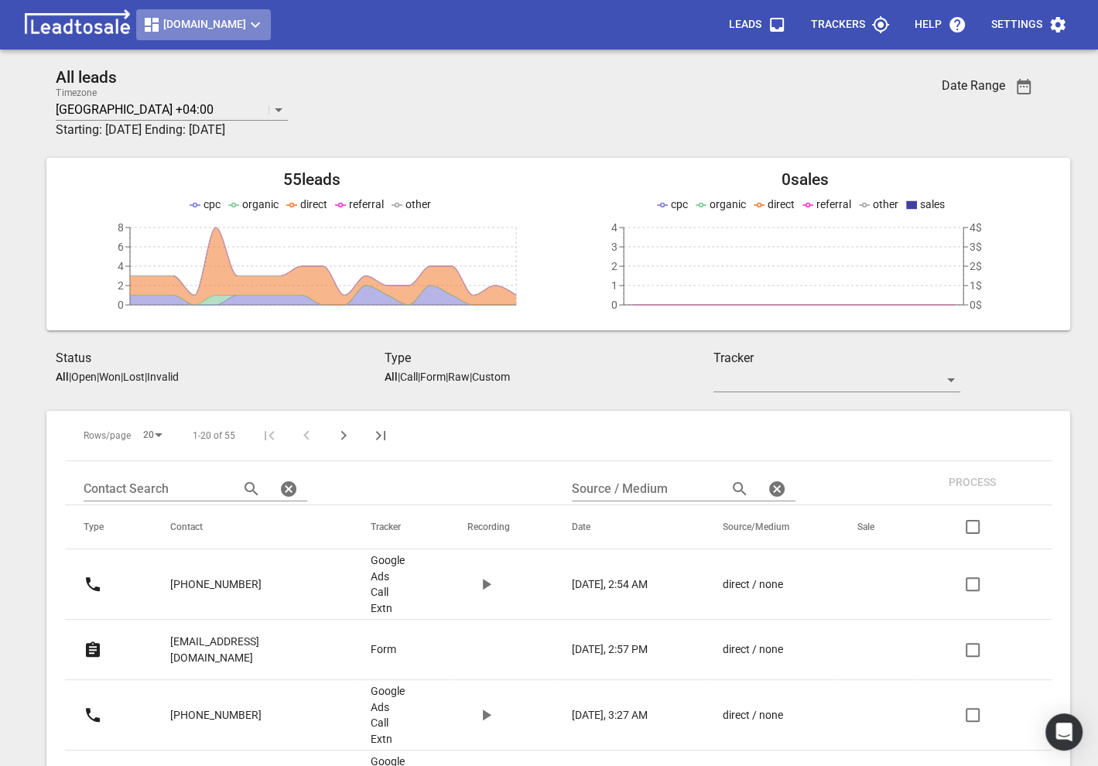
click at [210, 18] on span "[DOMAIN_NAME]" at bounding box center [203, 24] width 122 height 19
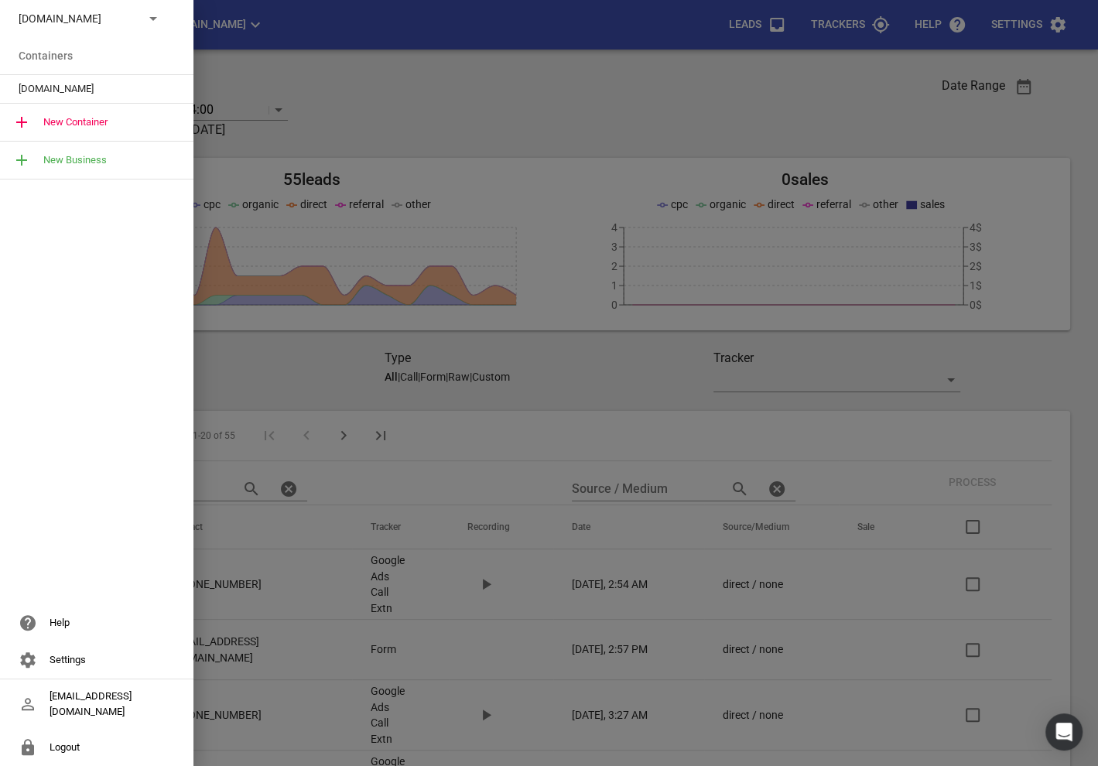
click at [74, 25] on p "[DOMAIN_NAME]" at bounding box center [75, 19] width 113 height 16
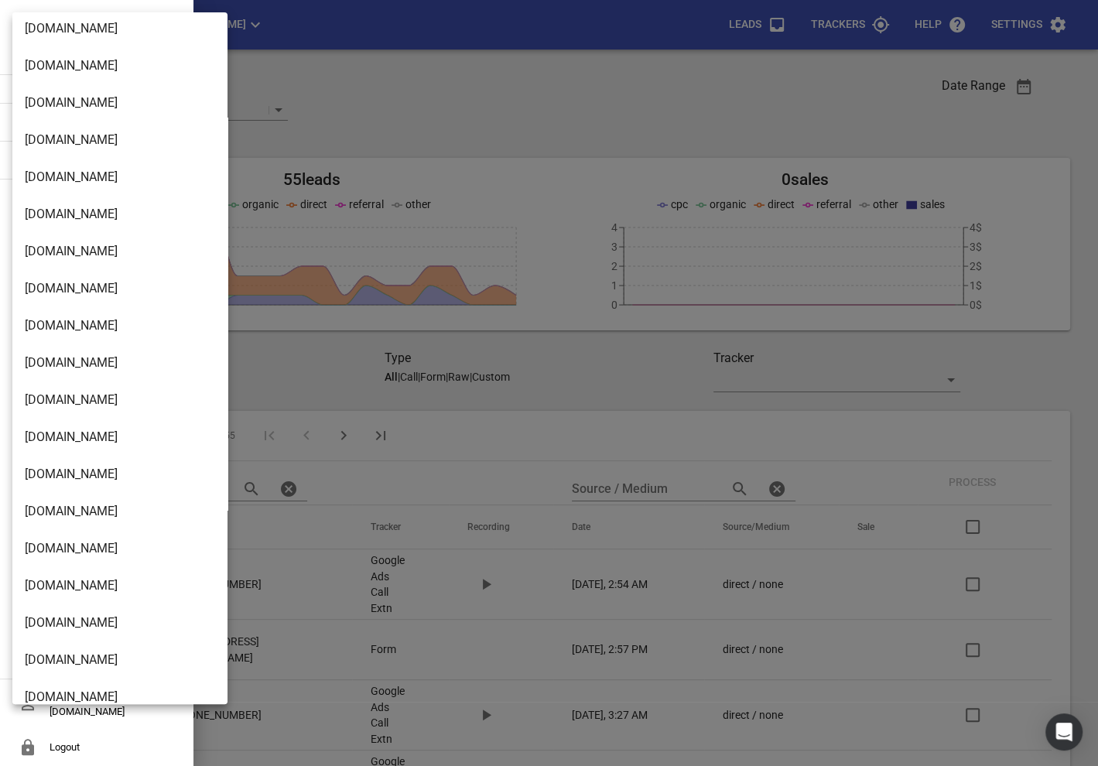
scroll to position [1227, 0]
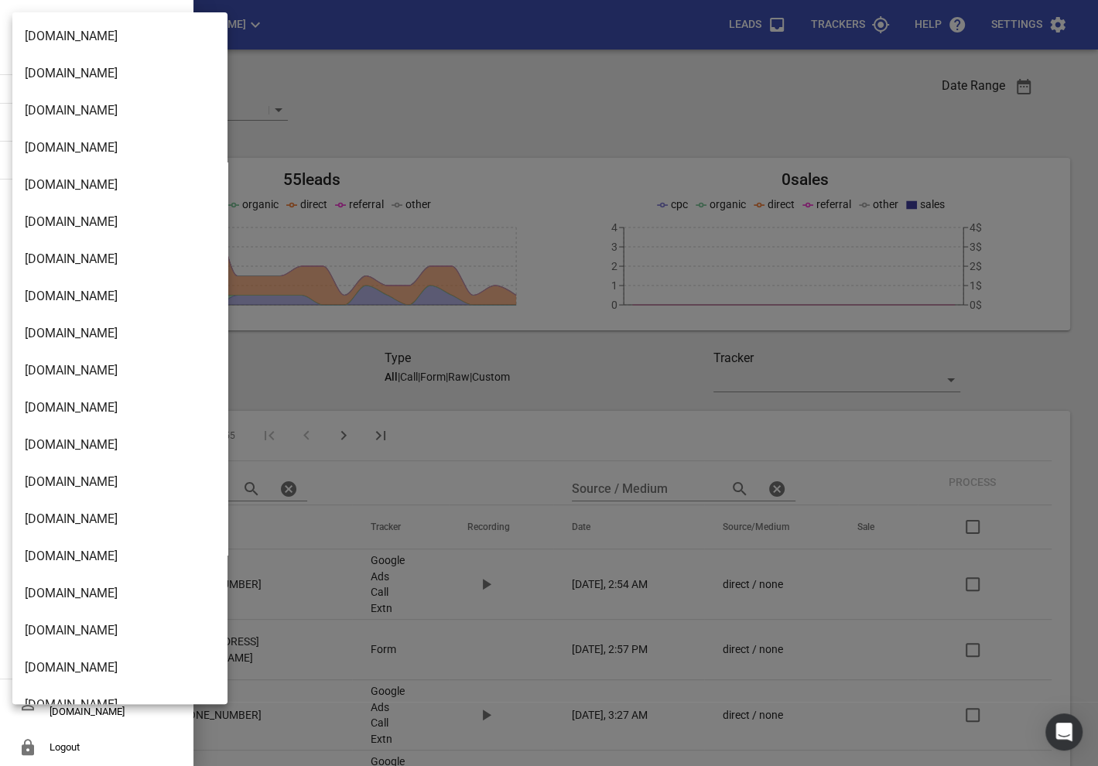
click at [80, 225] on li "[DOMAIN_NAME]" at bounding box center [119, 222] width 215 height 37
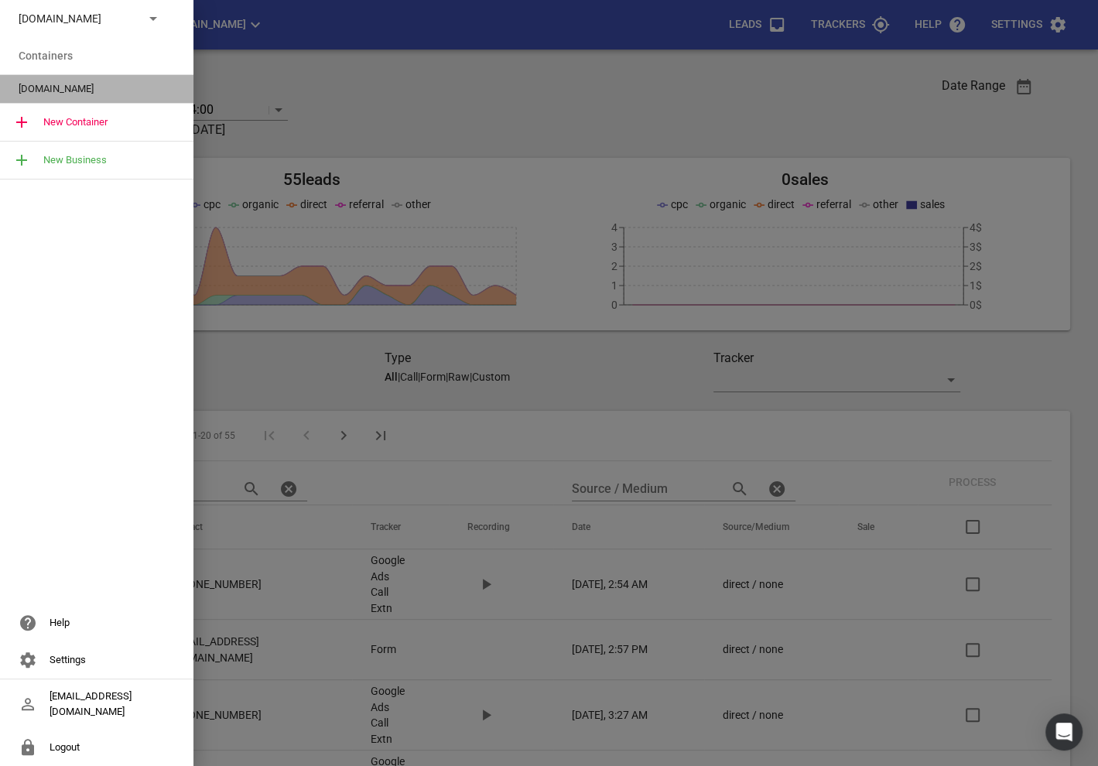
click at [60, 94] on span "[DOMAIN_NAME]" at bounding box center [91, 88] width 144 height 15
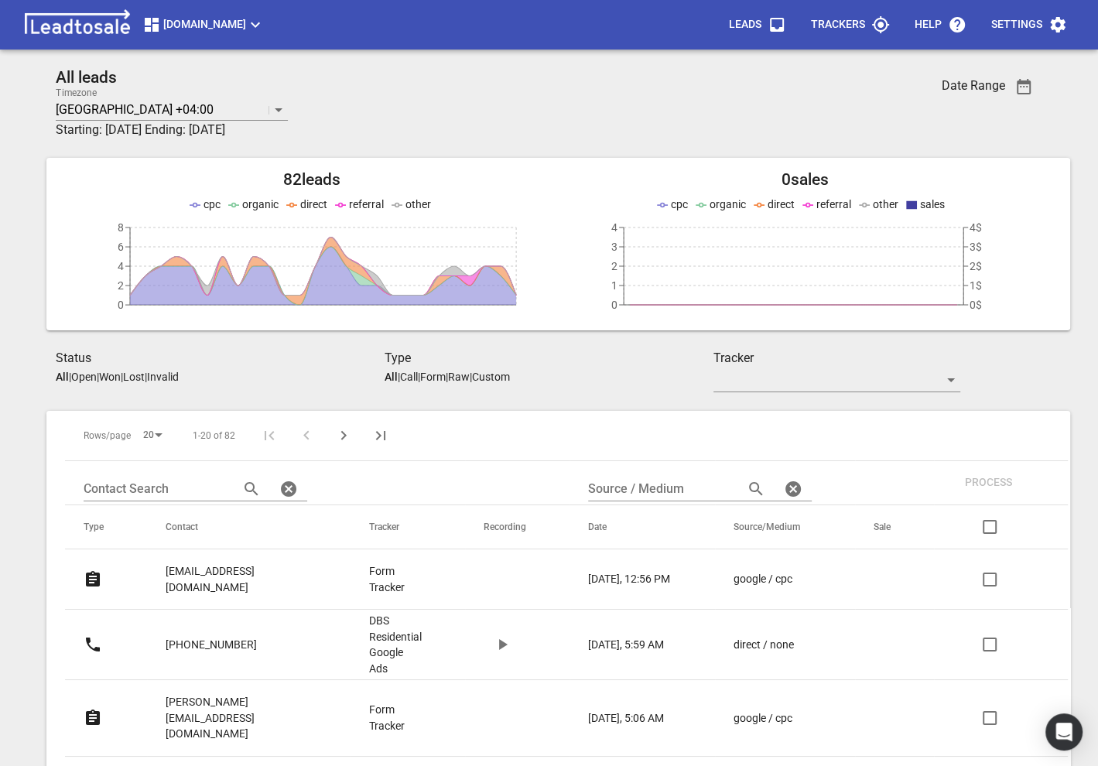
click at [1012, 39] on span "Settings" at bounding box center [1029, 24] width 76 height 37
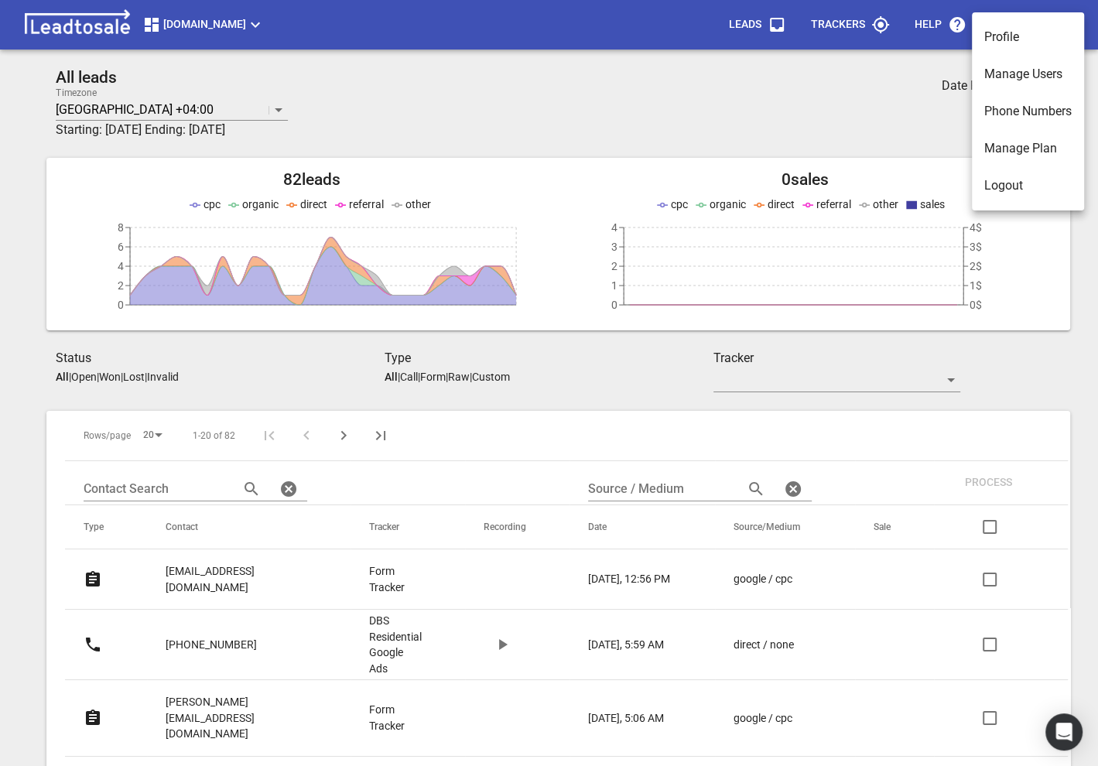
click at [1011, 80] on li "Manage Users" at bounding box center [1028, 74] width 112 height 37
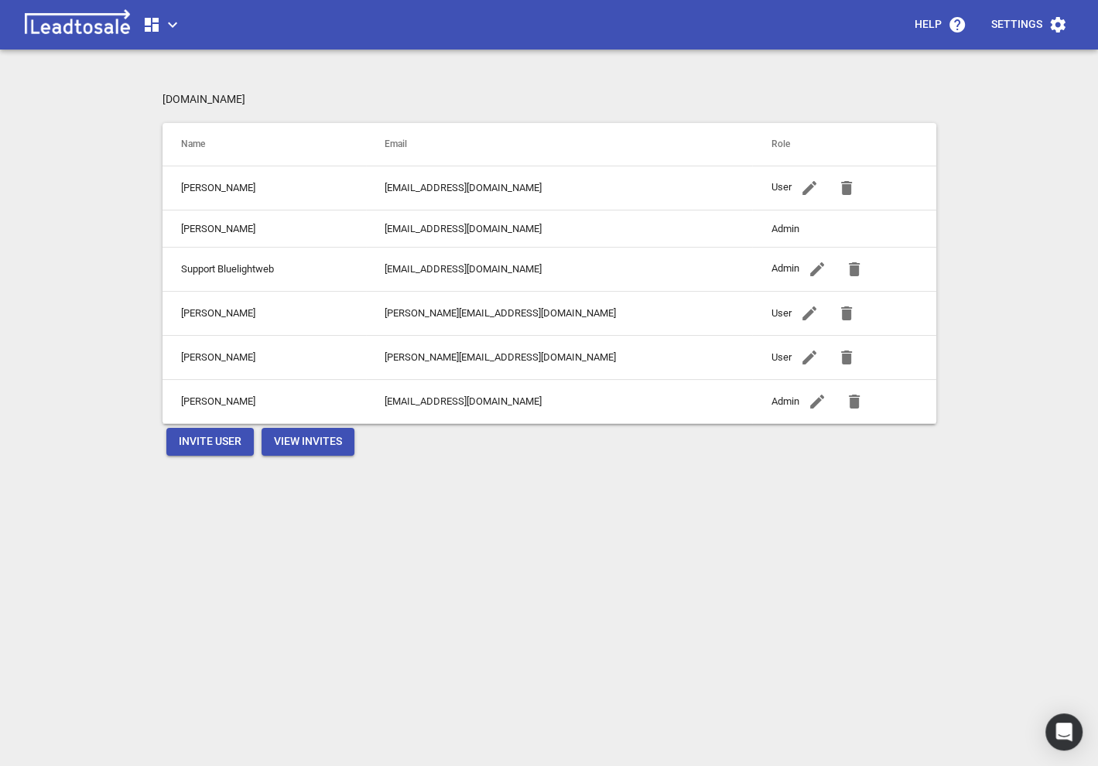
click at [202, 447] on span "Invite User" at bounding box center [210, 441] width 63 height 15
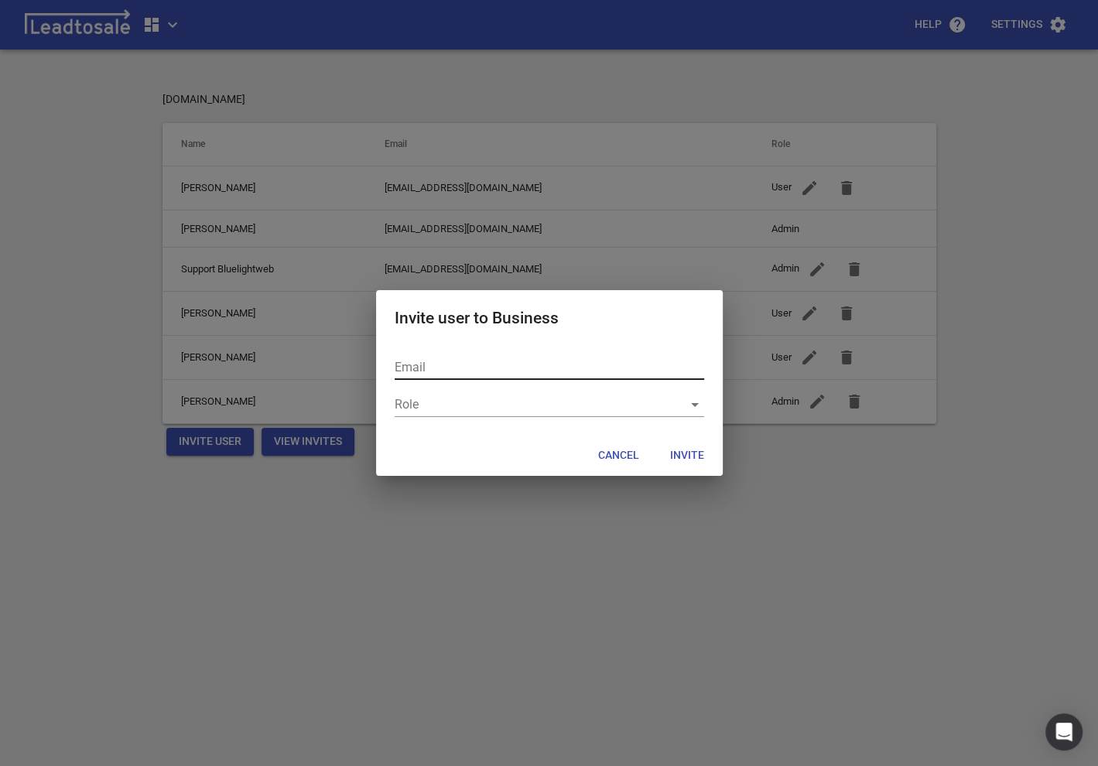
click at [443, 370] on input "text" at bounding box center [550, 367] width 310 height 25
type input "[PERSON_NAME][EMAIL_ADDRESS][DOMAIN_NAME]"
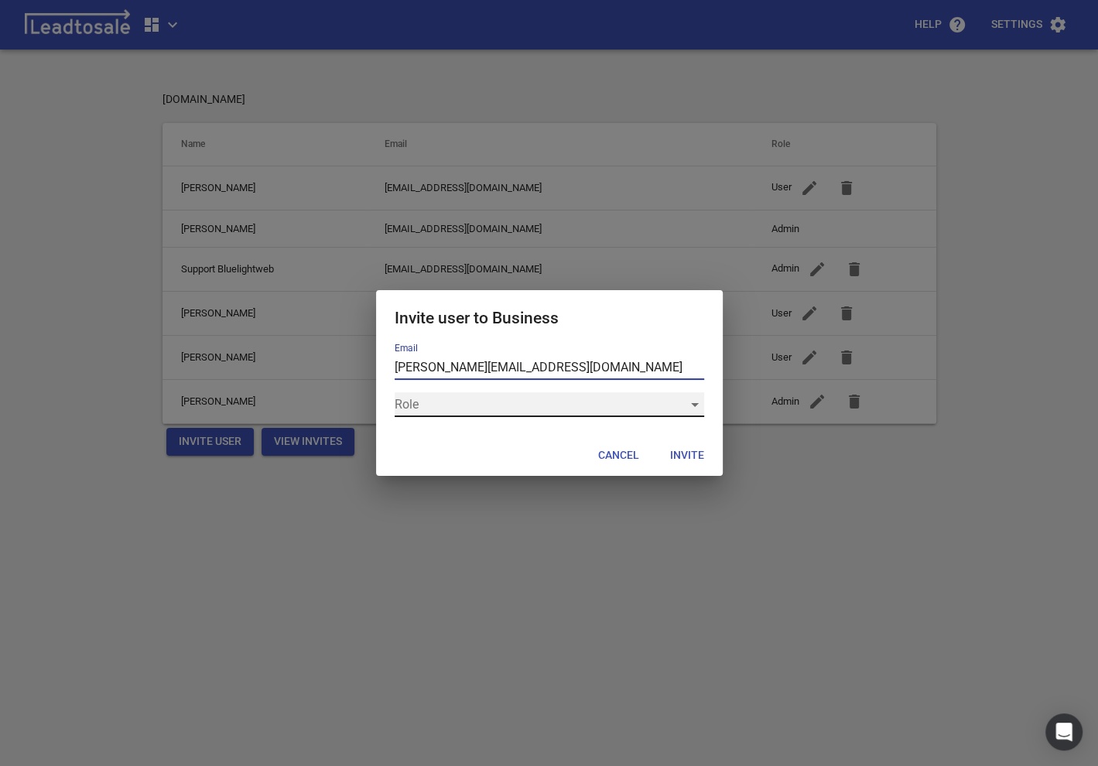
click at [496, 413] on div "​" at bounding box center [550, 404] width 310 height 25
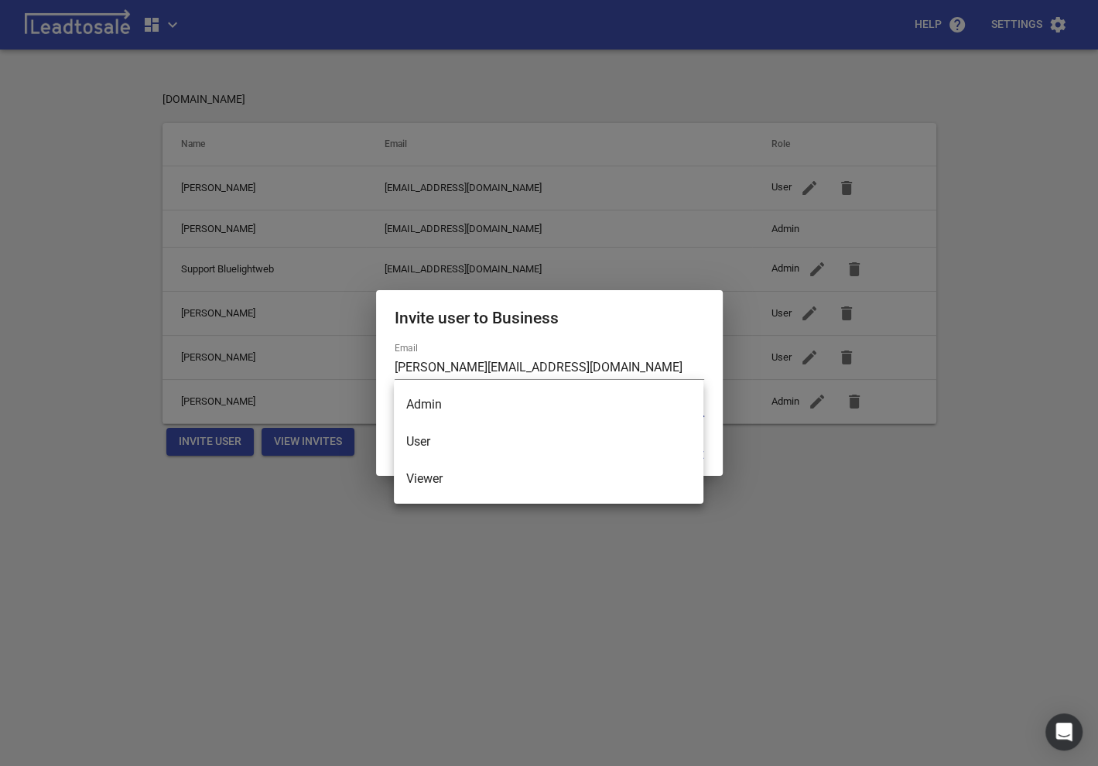
click at [443, 414] on li "Admin" at bounding box center [549, 404] width 310 height 37
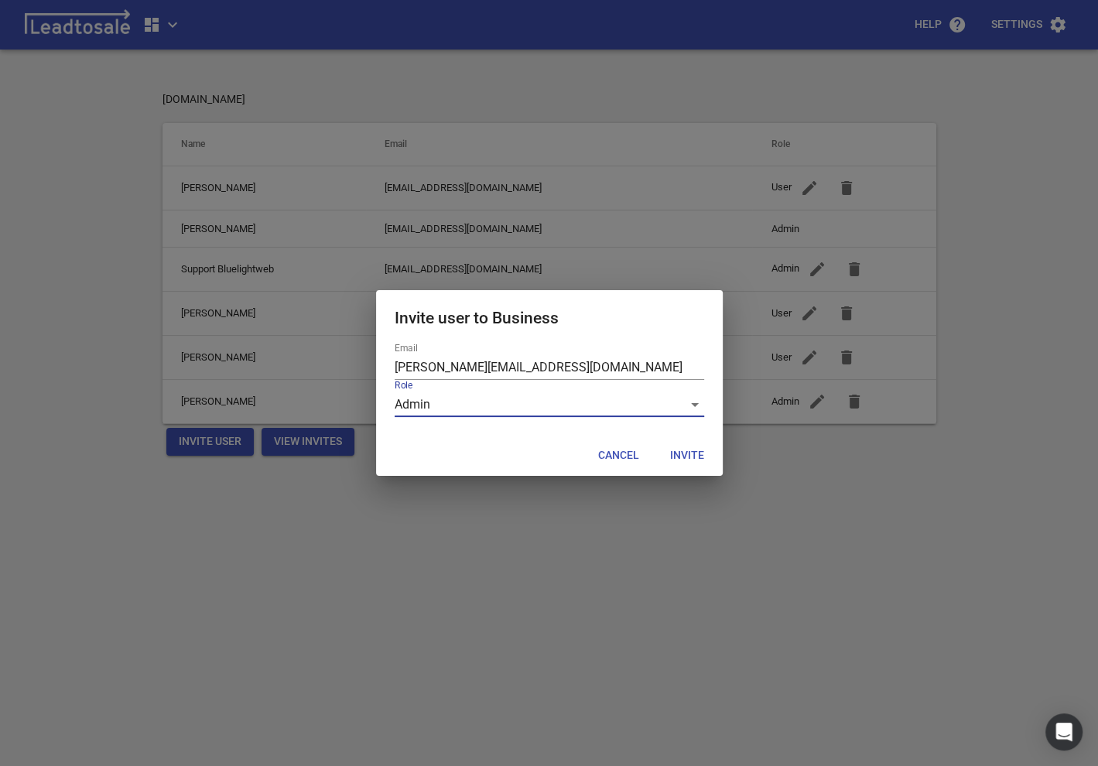
click at [683, 454] on span "Invite" at bounding box center [687, 455] width 34 height 15
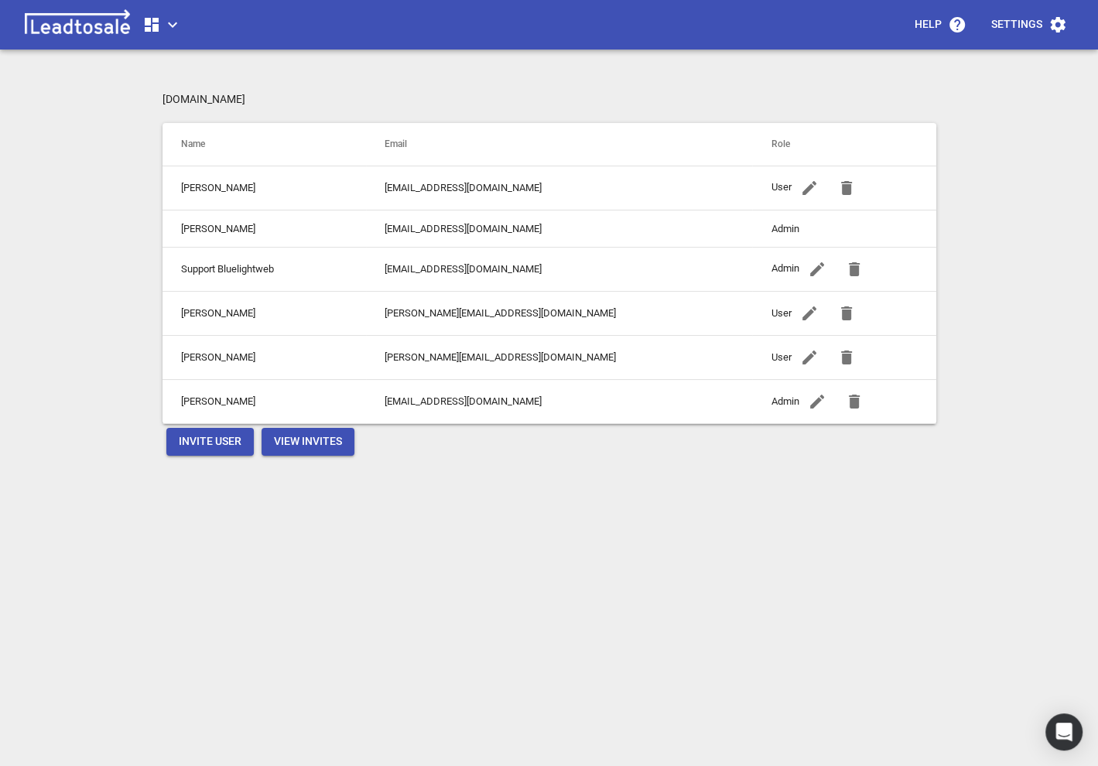
click at [291, 440] on span "View Invites" at bounding box center [308, 441] width 68 height 15
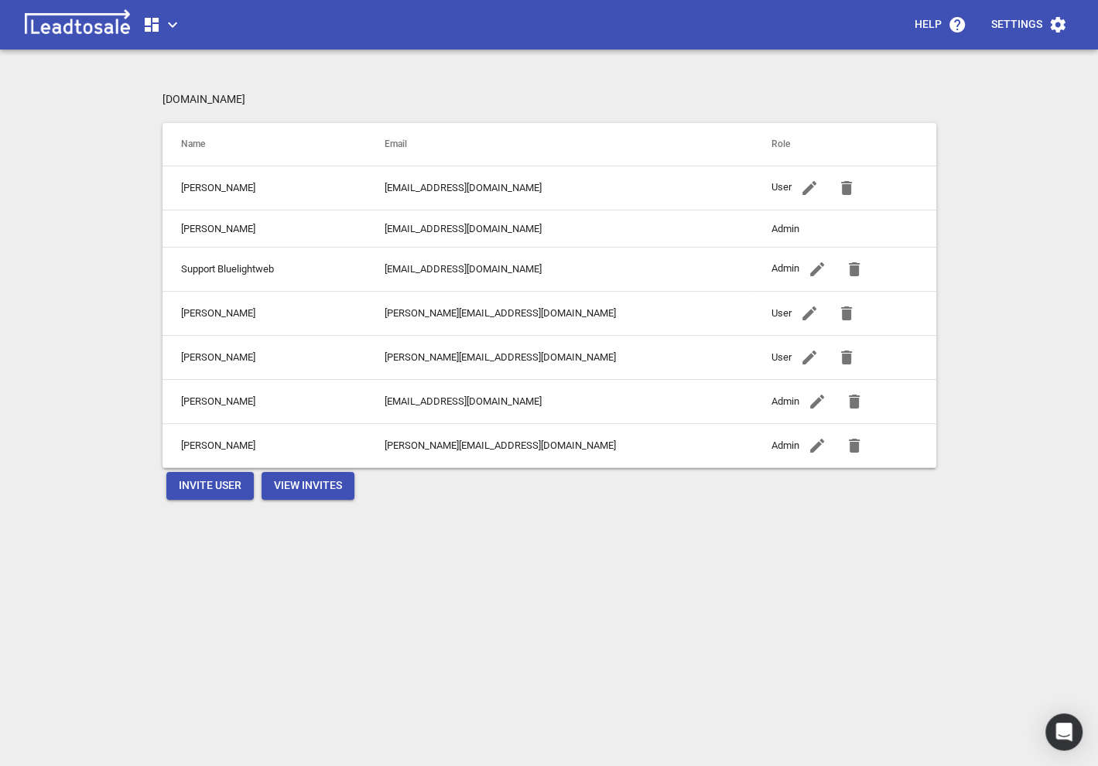
click at [808, 443] on icon "button" at bounding box center [817, 445] width 19 height 19
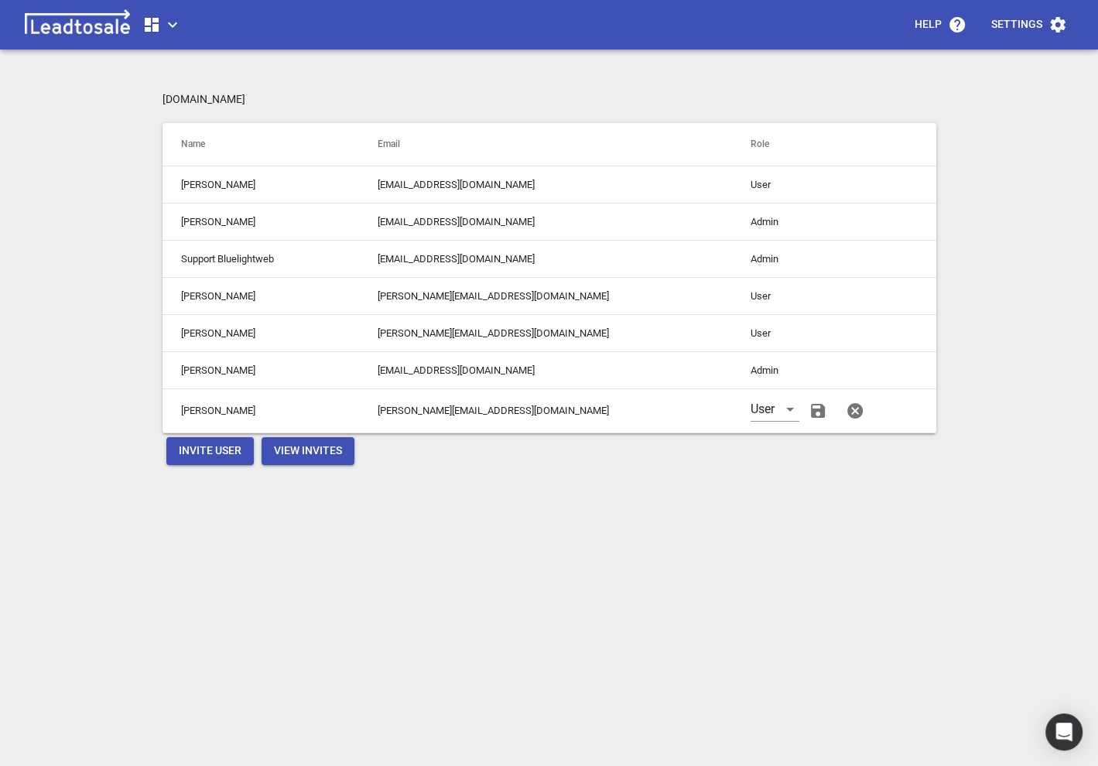
click at [809, 406] on icon "button" at bounding box center [818, 411] width 19 height 19
